Goal: Information Seeking & Learning: Learn about a topic

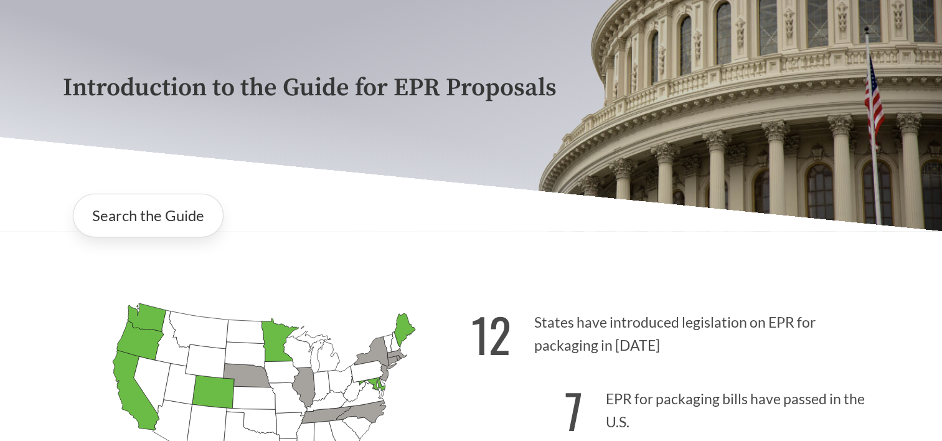
scroll to position [187, 0]
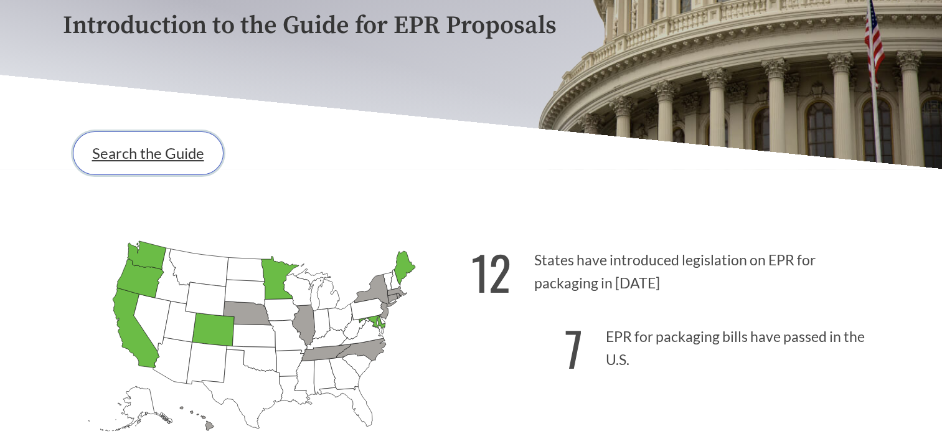
click at [141, 154] on link "Search the Guide" at bounding box center [148, 153] width 151 height 44
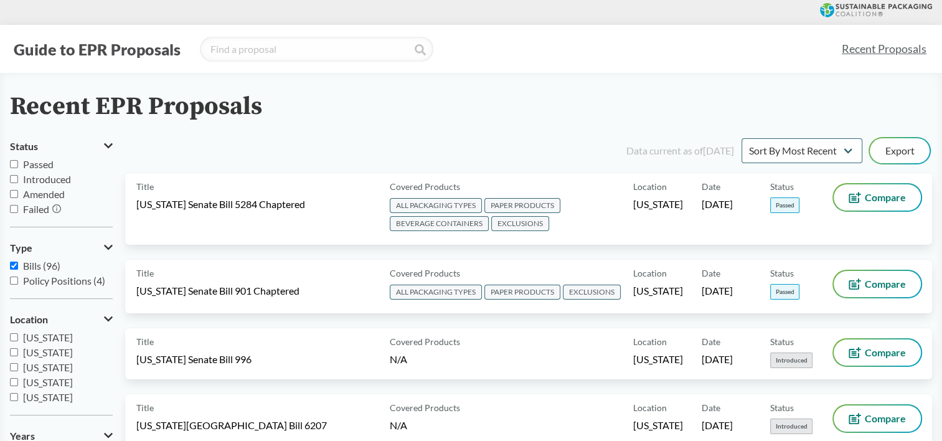
click at [14, 165] on input "Passed" at bounding box center [14, 164] width 8 height 8
checkbox input "true"
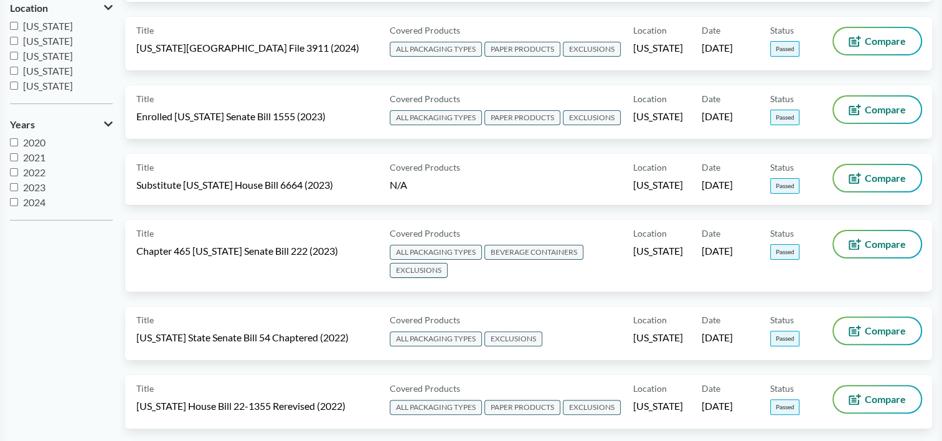
scroll to position [373, 0]
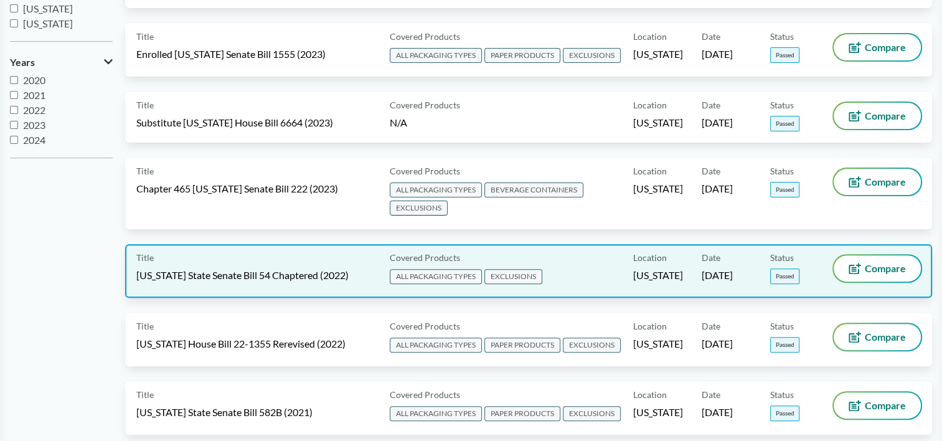
click at [302, 268] on span "[US_STATE] State Senate Bill 54 Chaptered (2022)" at bounding box center [242, 275] width 212 height 14
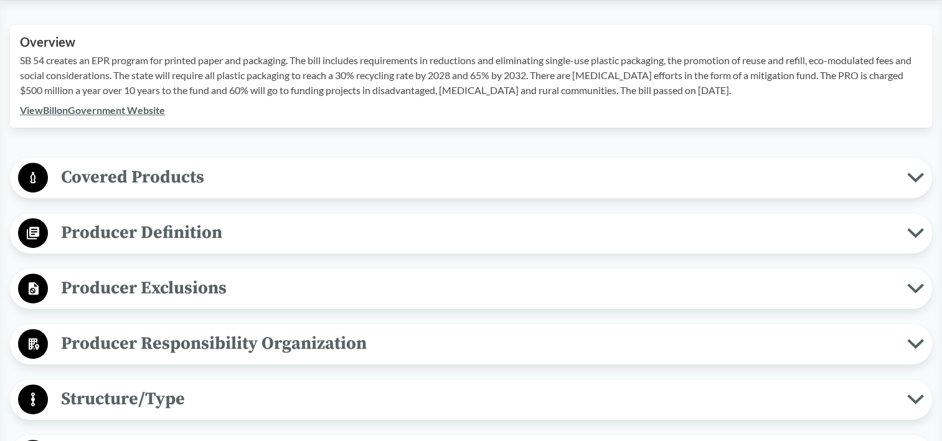
scroll to position [436, 0]
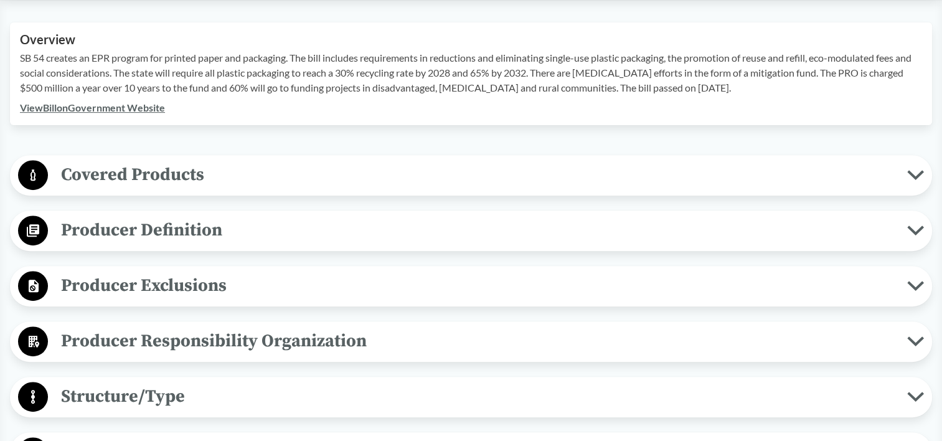
click at [178, 227] on span "Producer Definition" at bounding box center [477, 230] width 859 height 28
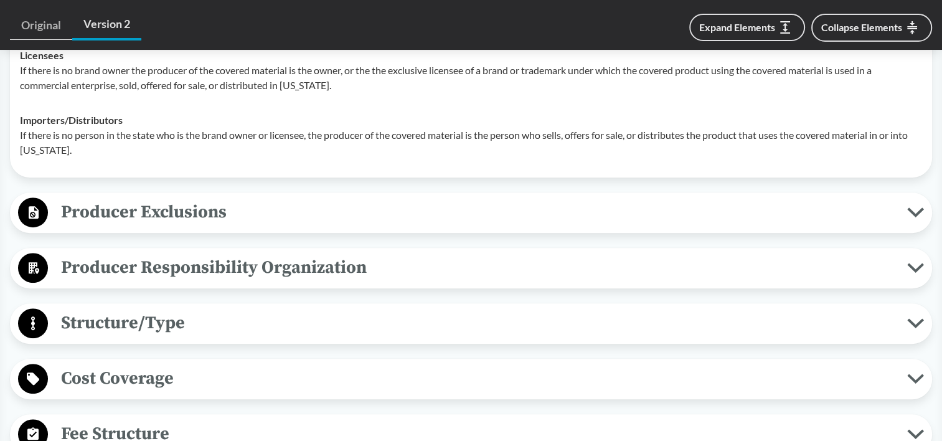
scroll to position [747, 0]
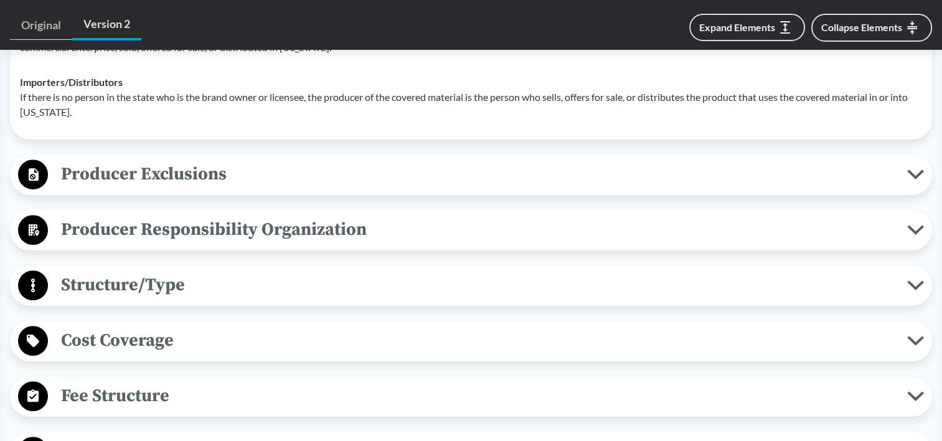
click at [244, 169] on span "Producer Exclusions" at bounding box center [477, 174] width 859 height 28
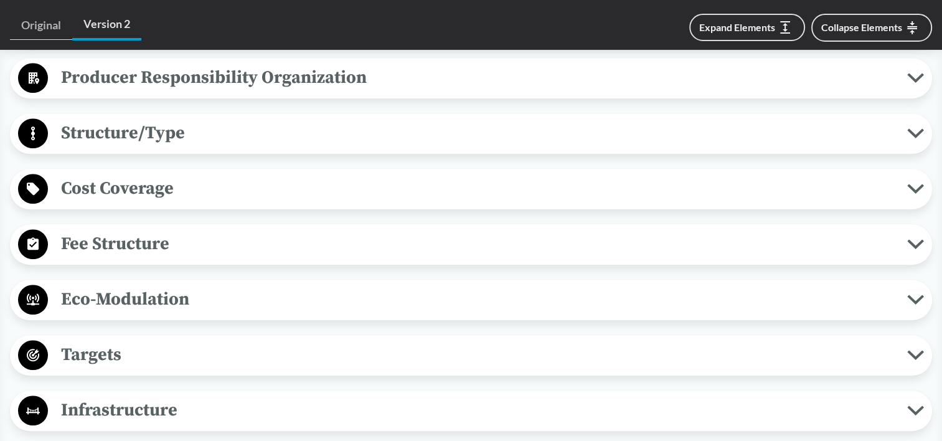
scroll to position [996, 0]
